Goal: Task Accomplishment & Management: Manage account settings

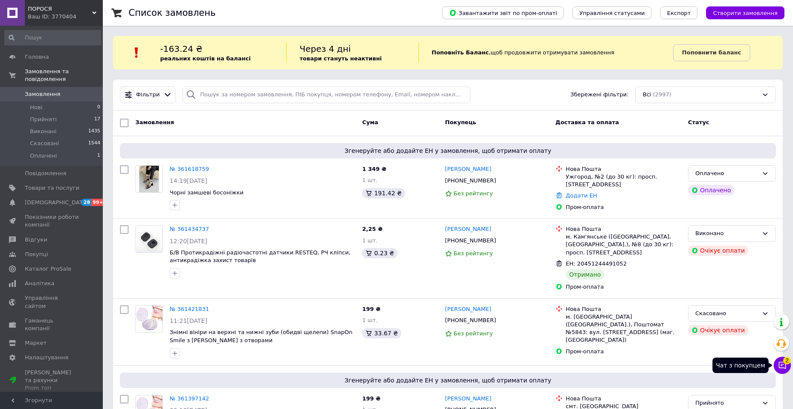
click at [784, 365] on icon at bounding box center [782, 365] width 7 height 7
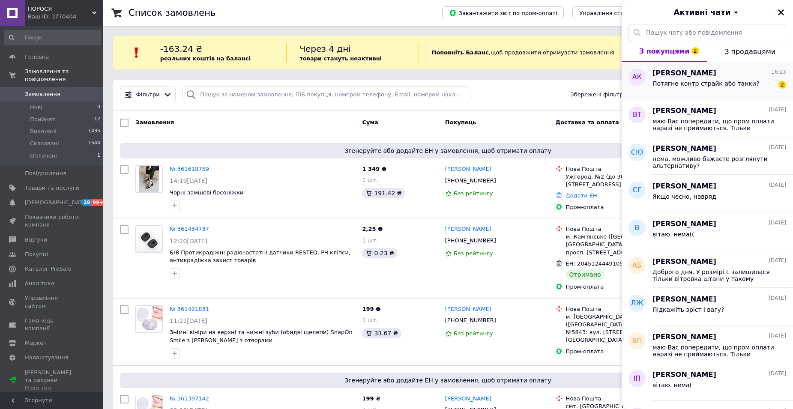
click at [732, 91] on div "Потягне контр страйк або танки?" at bounding box center [706, 86] width 107 height 12
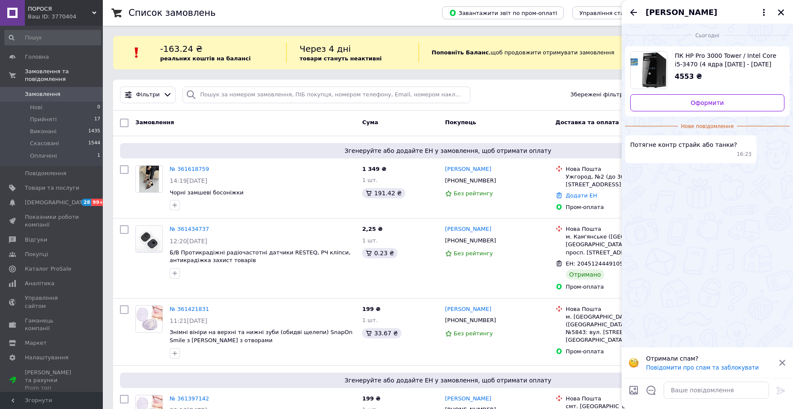
click at [729, 59] on span "ПК HP Pro 3000 Tower / Intel Core i5-3470 (4 ядра [DATE] - [DATE] GHz) / 8 GB D…" at bounding box center [726, 59] width 103 height 17
click at [705, 388] on textarea at bounding box center [716, 390] width 105 height 17
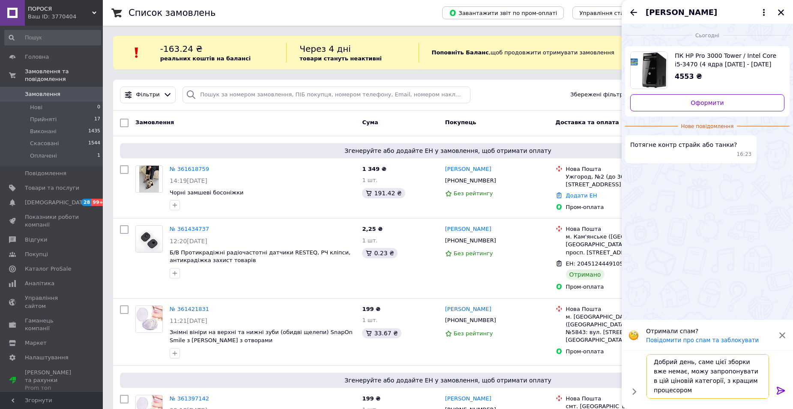
scroll to position [1, 0]
type textarea "Добрий день, саме цієї зборки вже немає, можу запропонувати в цій ціновій катег…"
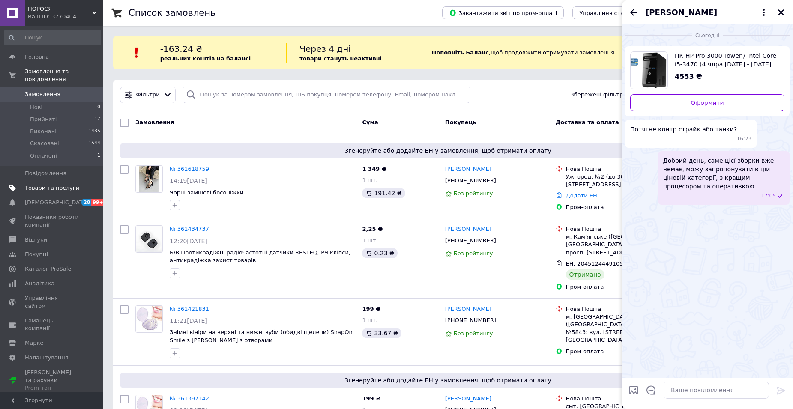
click at [64, 184] on span "Товари та послуги" at bounding box center [52, 188] width 54 height 8
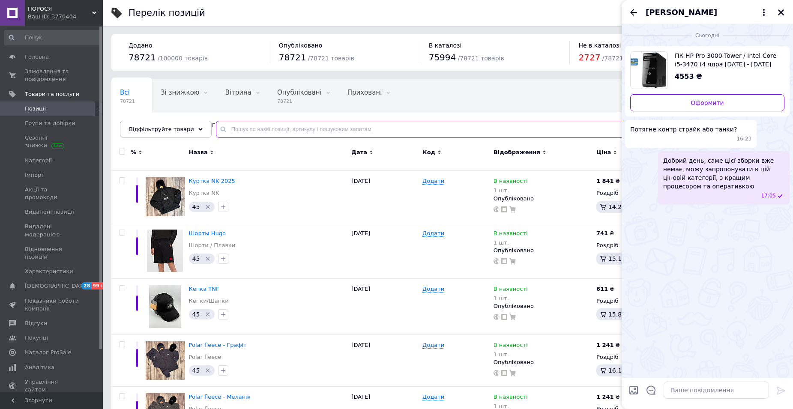
paste input "ПК HP Pro 3000 Tower / Intel Core i5-3470 (4 ядра [DATE] - [DATE] GHz) / 8 GB D…"
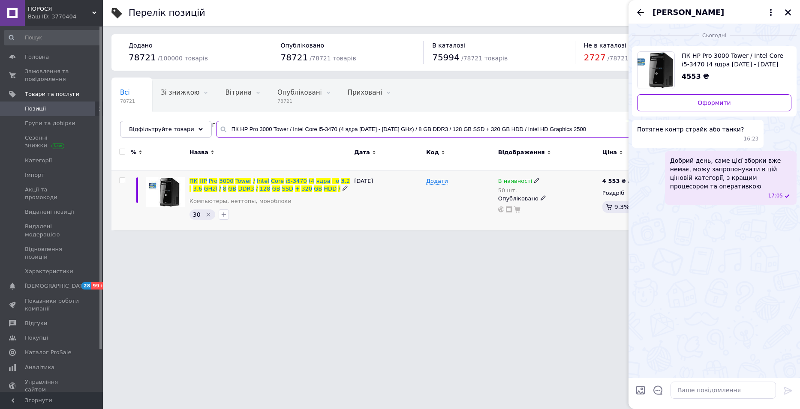
type input "ПК HP Pro 3000 Tower / Intel Core i5-3470 (4 ядра [DATE] - [DATE] GHz) / 8 GB D…"
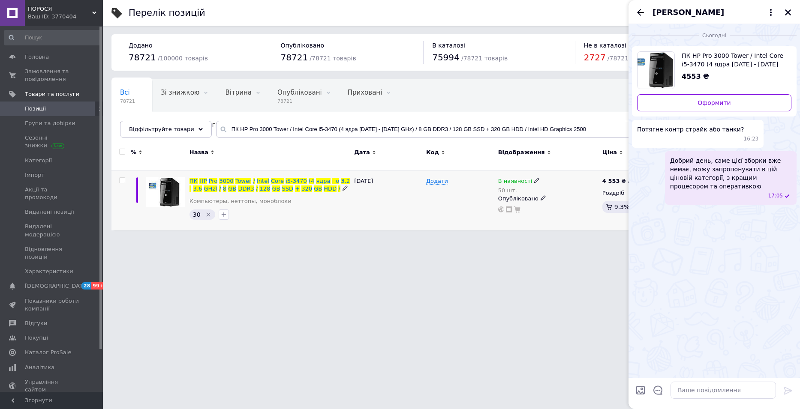
click at [509, 178] on span "В наявності" at bounding box center [515, 182] width 34 height 9
click at [564, 186] on li "Немає в наявності" at bounding box center [583, 192] width 81 height 12
drag, startPoint x: 566, startPoint y: 204, endPoint x: 527, endPoint y: 206, distance: 38.6
click at [527, 206] on div "В наявності 50 шт. Наявність Немає в наявності В наявності Під замовлення Готов…" at bounding box center [548, 195] width 100 height 36
type input "0"
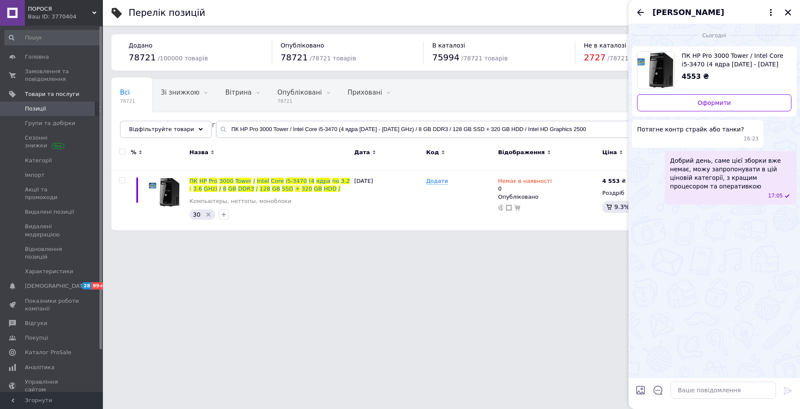
click at [559, 239] on html "ПОРОСЯ Ваш ID: 3770404 Сайт ПОРОСЯ Кабінет покупця Перевірити стан системи Стор…" at bounding box center [400, 119] width 800 height 239
click at [44, 75] on span "Замовлення та повідомлення" at bounding box center [52, 75] width 54 height 15
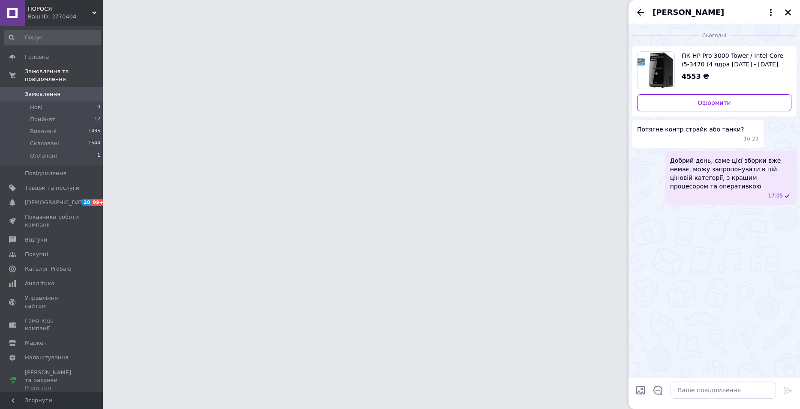
click at [638, 10] on icon "Назад" at bounding box center [640, 12] width 10 height 10
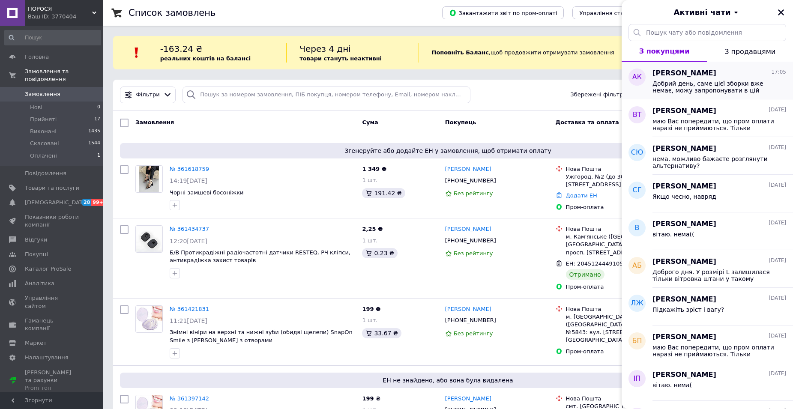
click at [684, 75] on span "[PERSON_NAME]" at bounding box center [685, 74] width 64 height 10
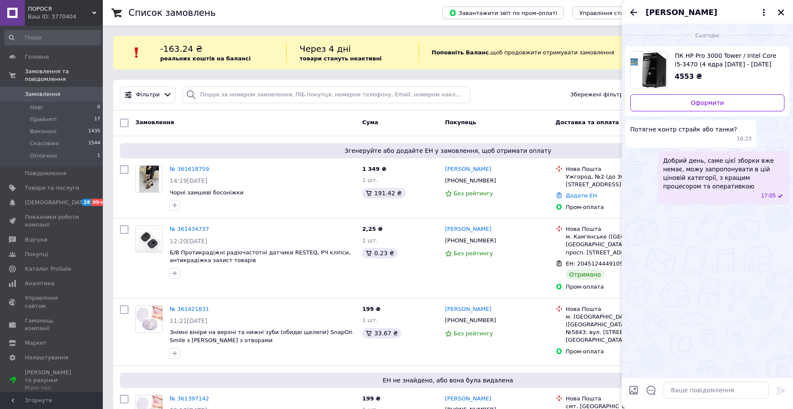
click at [633, 11] on icon "Назад" at bounding box center [633, 12] width 7 height 6
